Goal: Find specific page/section: Find specific page/section

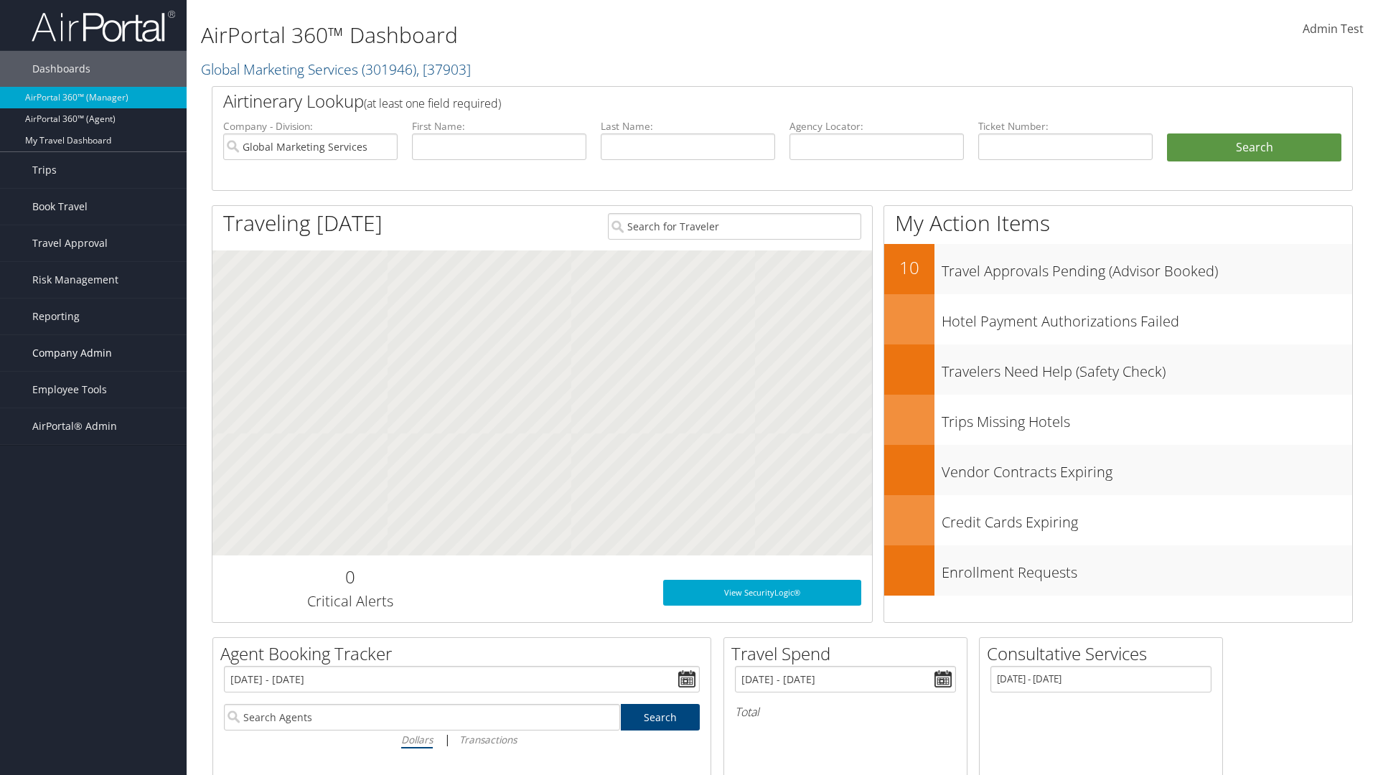
click at [93, 353] on span "Company Admin" at bounding box center [72, 353] width 80 height 36
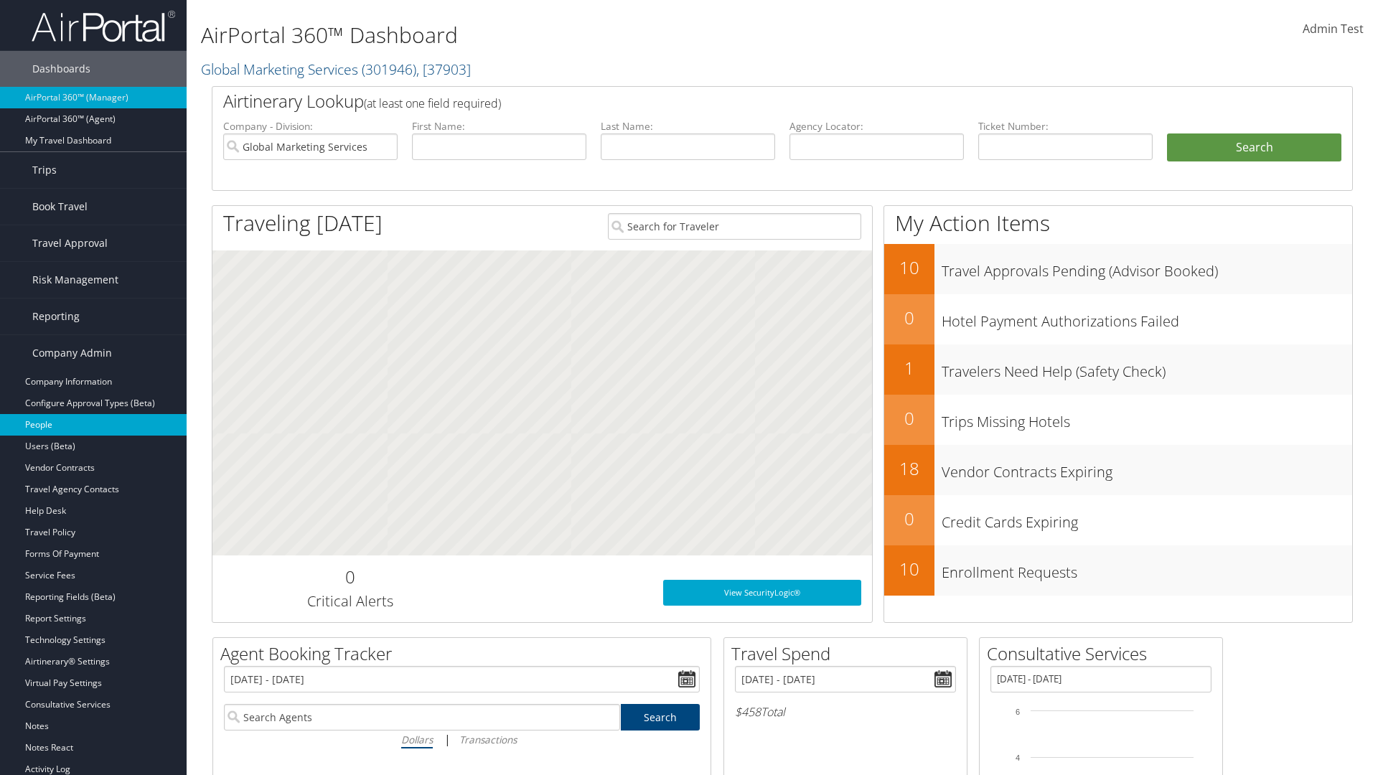
click at [93, 425] on link "People" at bounding box center [93, 425] width 187 height 22
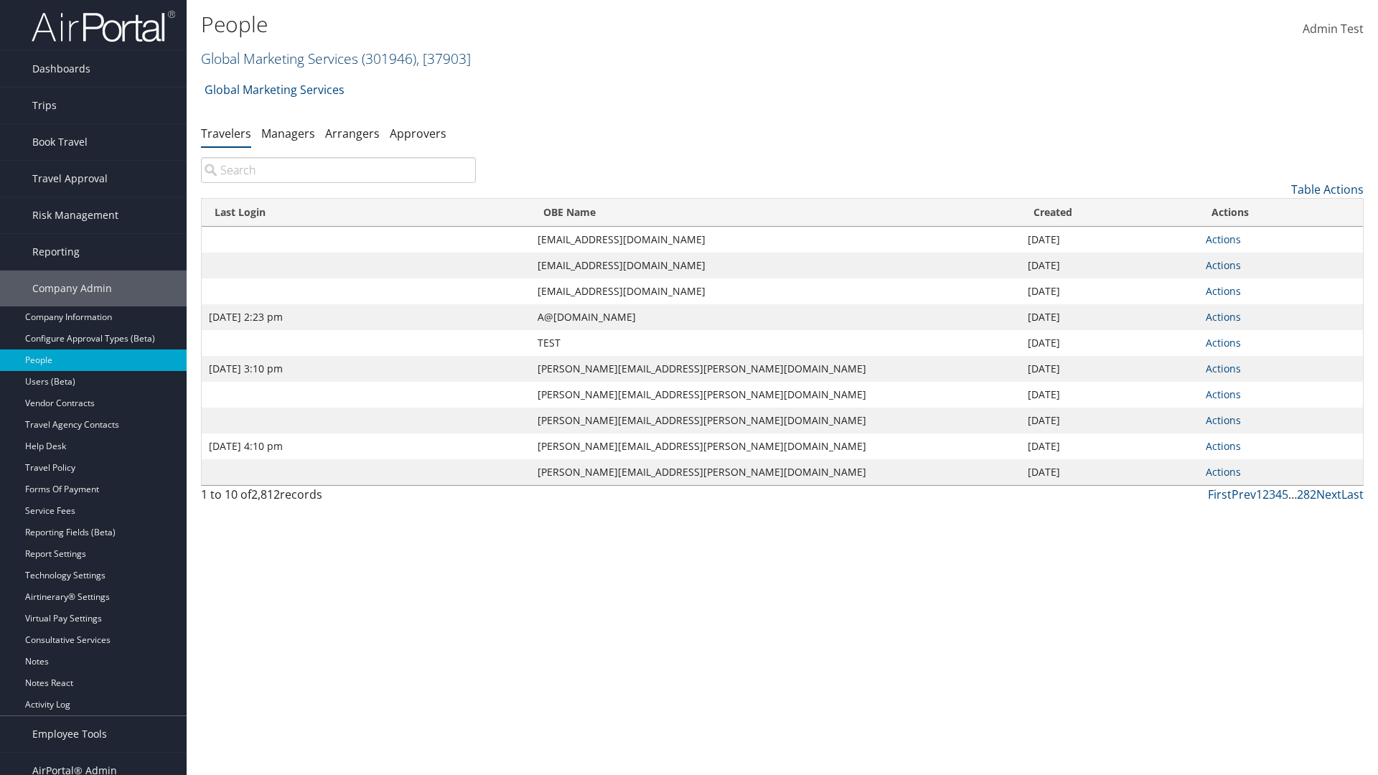
click at [278, 58] on link "Global Marketing Services ( 301946 ) , [ 37903 ]" at bounding box center [336, 58] width 270 height 19
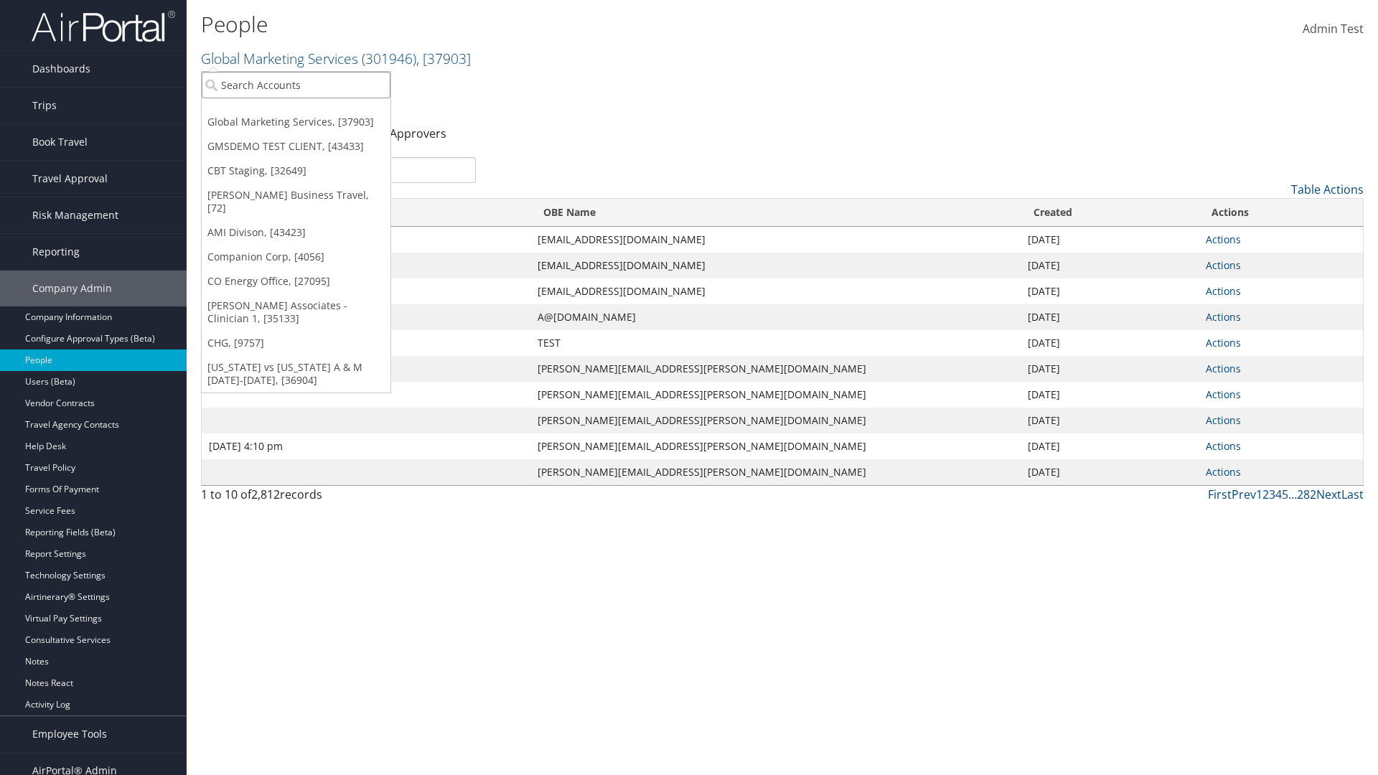
click at [296, 85] on input "search" at bounding box center [296, 85] width 189 height 27
type input "Global Marketing Services"
click at [309, 111] on div "Global Marketing Services (301946), [37903]" at bounding box center [309, 111] width 231 height 13
